Goal: Find specific page/section: Find specific page/section

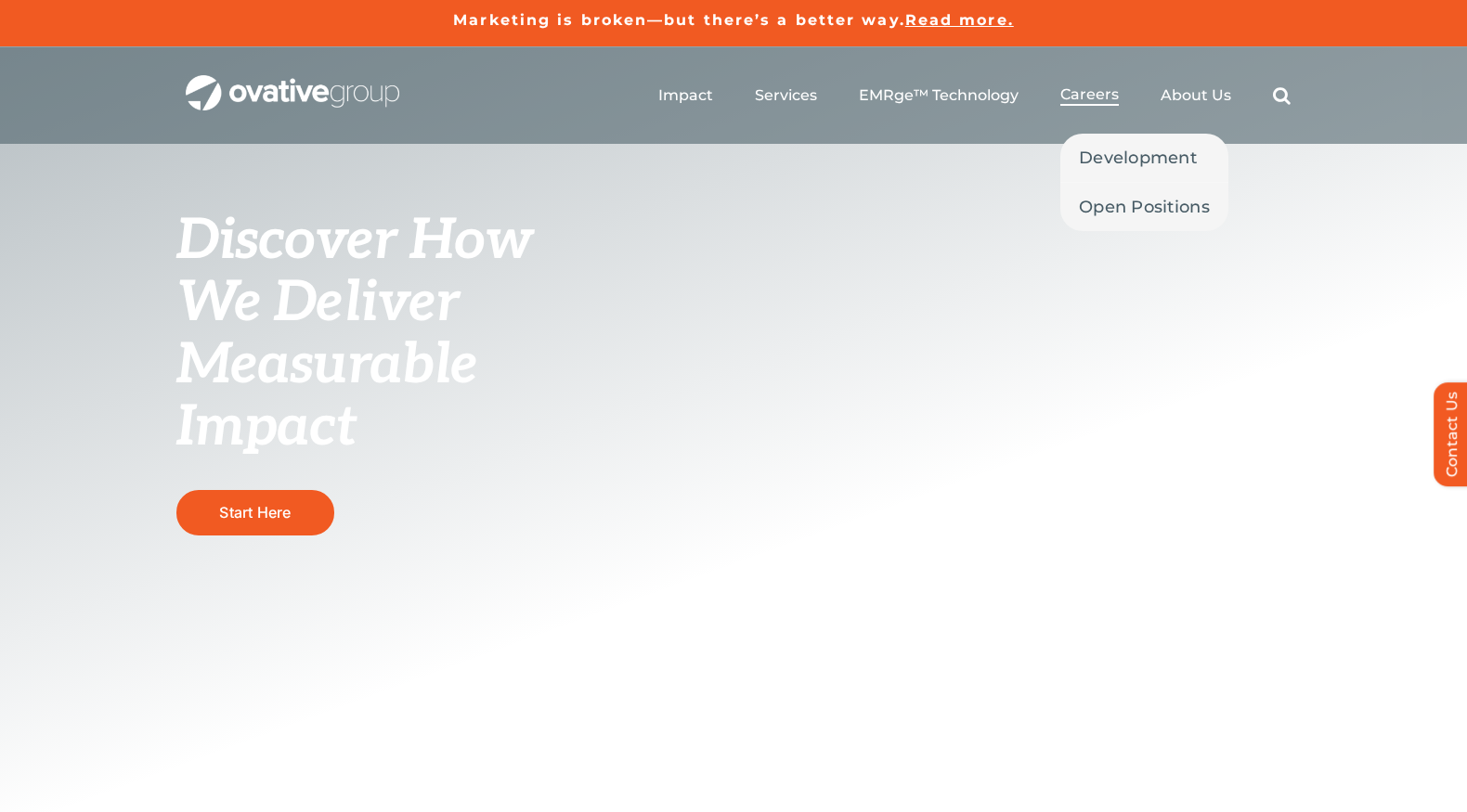
drag, startPoint x: 0, startPoint y: 0, endPoint x: 1092, endPoint y: 94, distance: 1096.0
click at [1092, 94] on span "Careers" at bounding box center [1089, 95] width 58 height 19
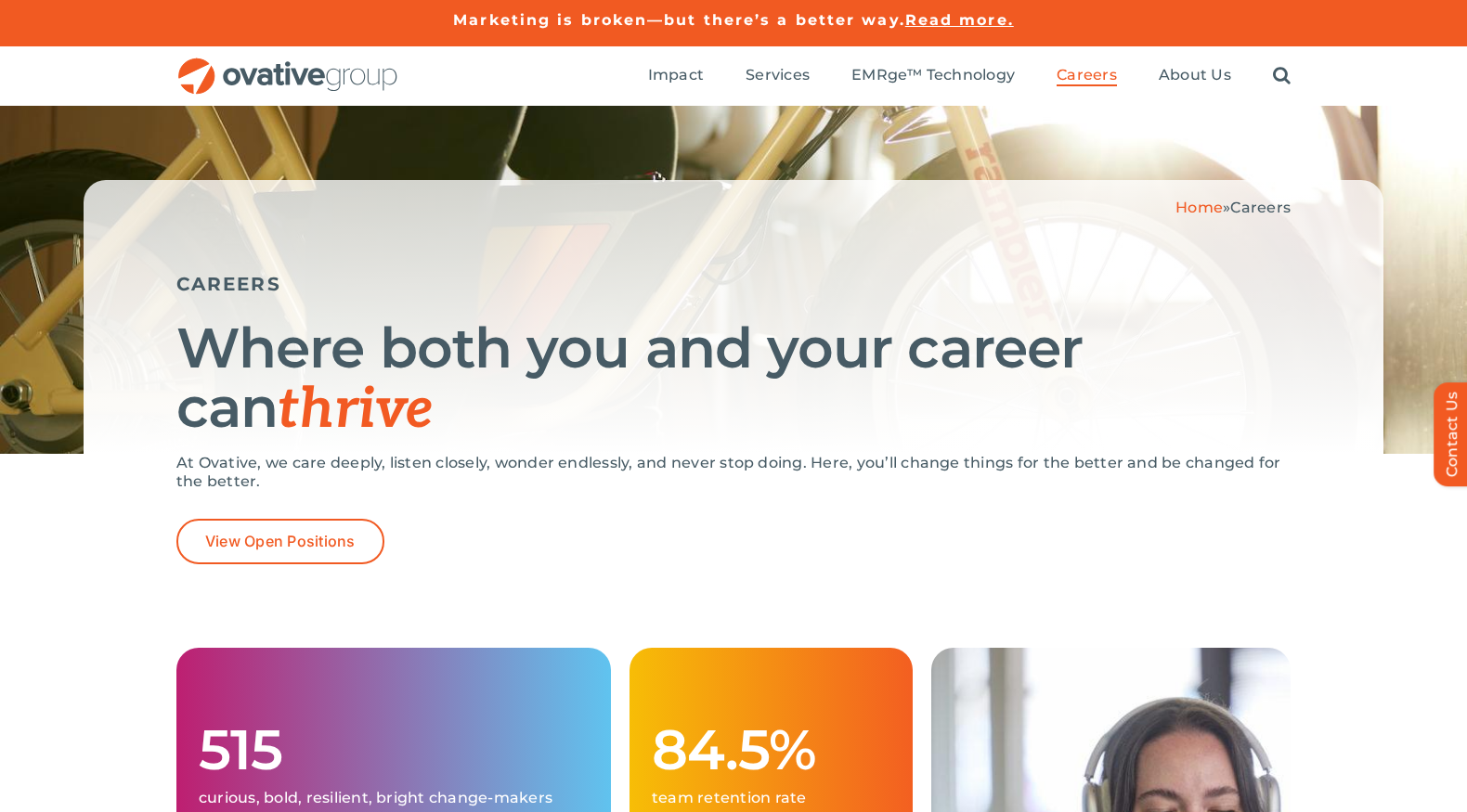
click at [1093, 65] on ul "Impact Expert Insights Case Studies Awards & Press Services Media Measurement C…" at bounding box center [969, 75] width 642 height 59
click at [1135, 177] on span "Open Positions" at bounding box center [1140, 188] width 131 height 26
